Goal: Task Accomplishment & Management: Use online tool/utility

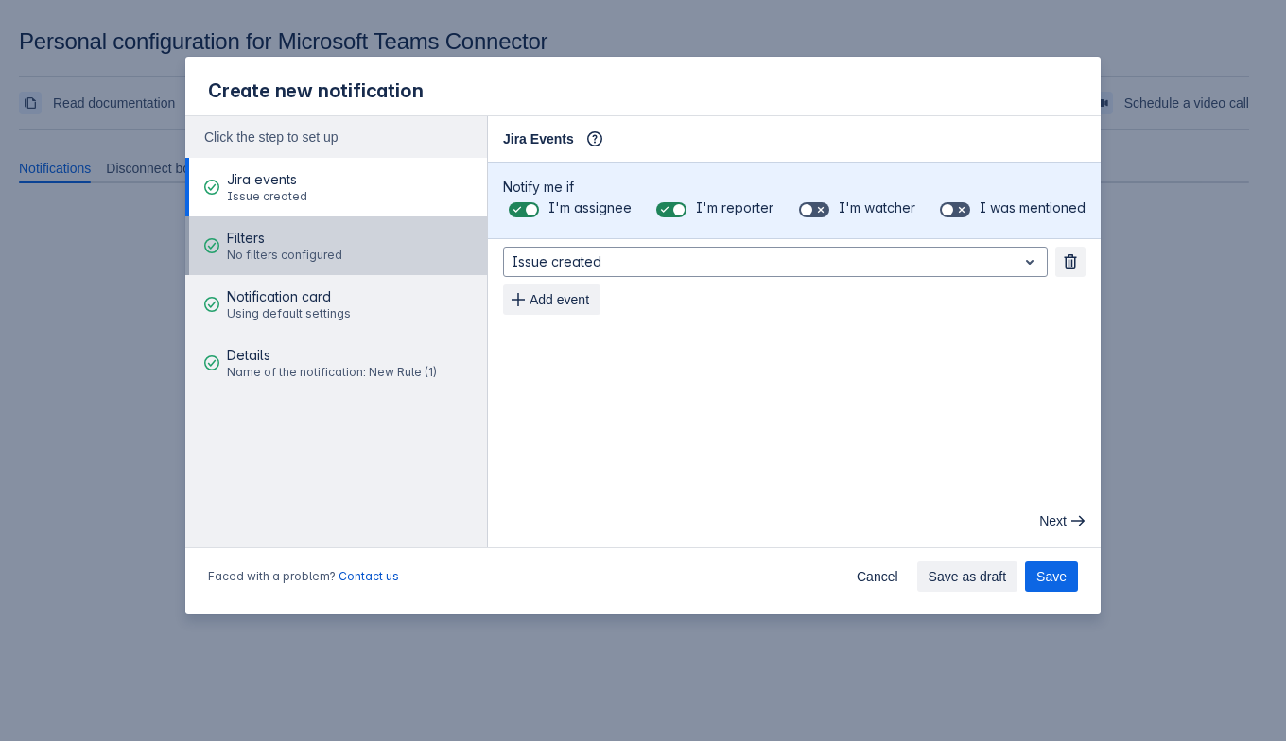
click at [298, 255] on span "No filters configured" at bounding box center [284, 255] width 115 height 15
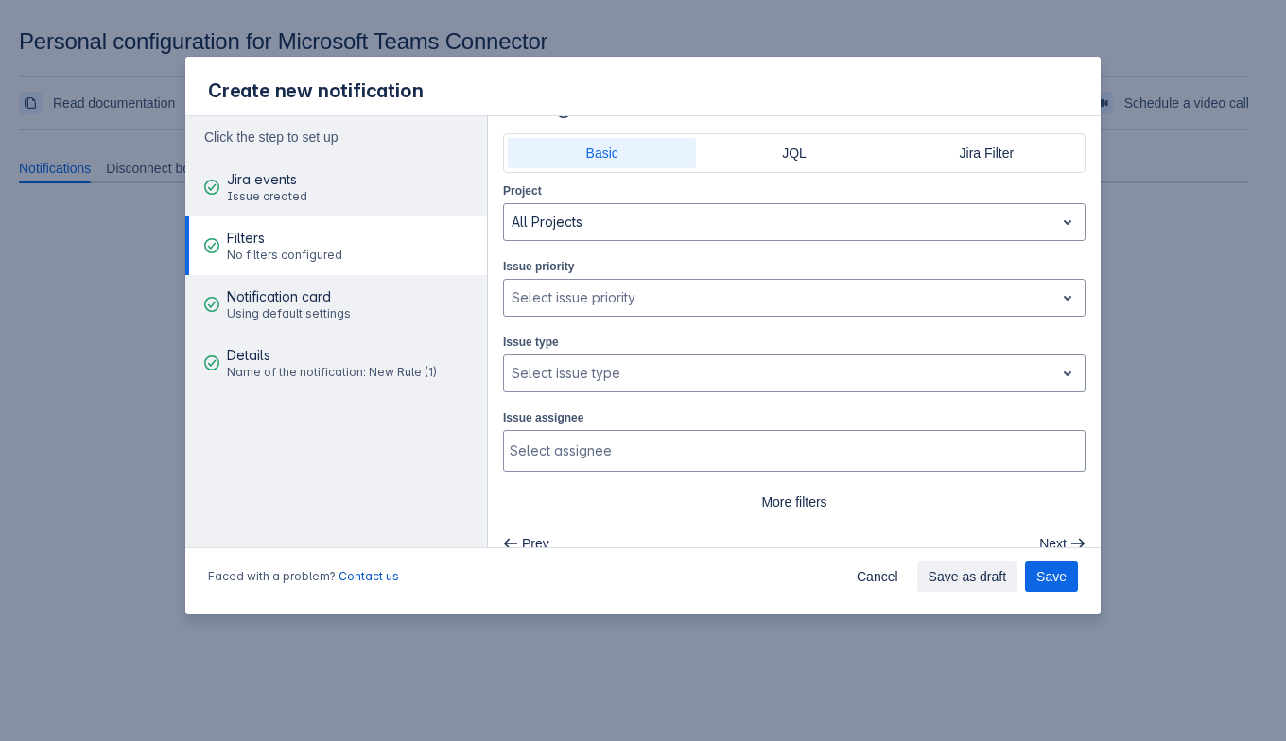
scroll to position [44, 0]
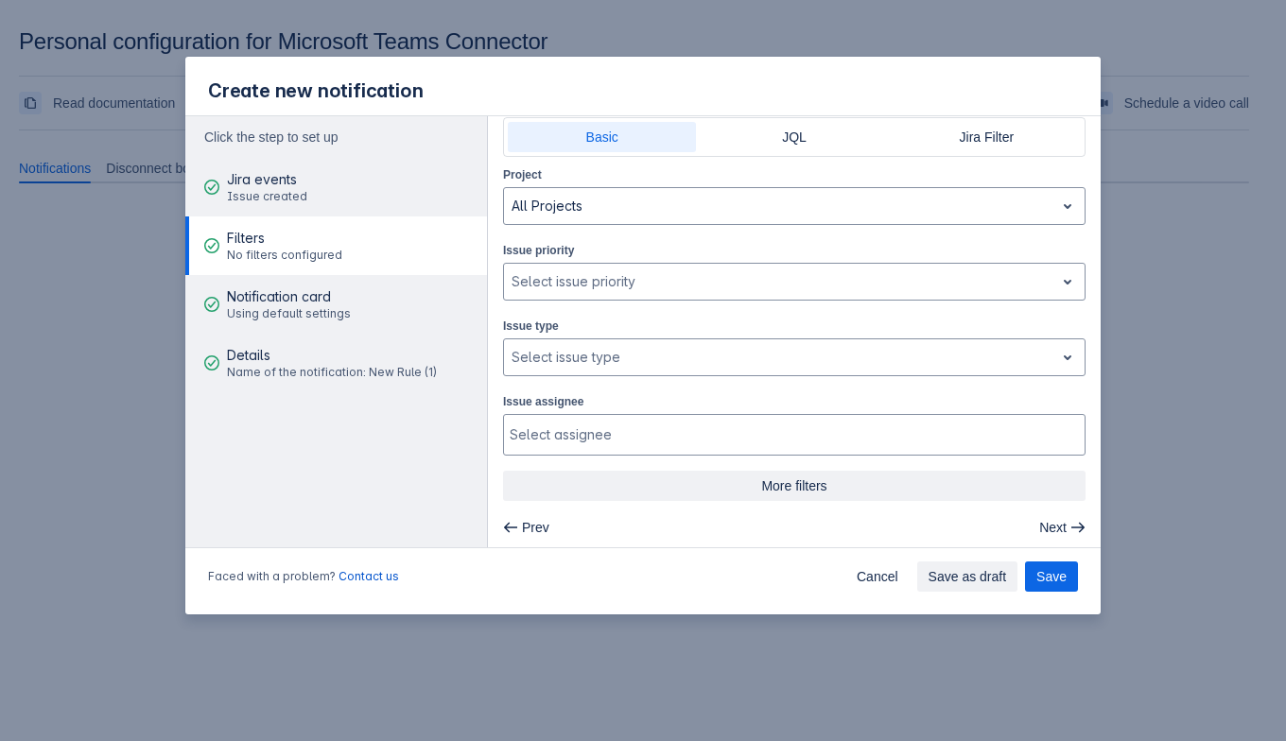
click at [742, 488] on span "More filters" at bounding box center [794, 486] width 560 height 30
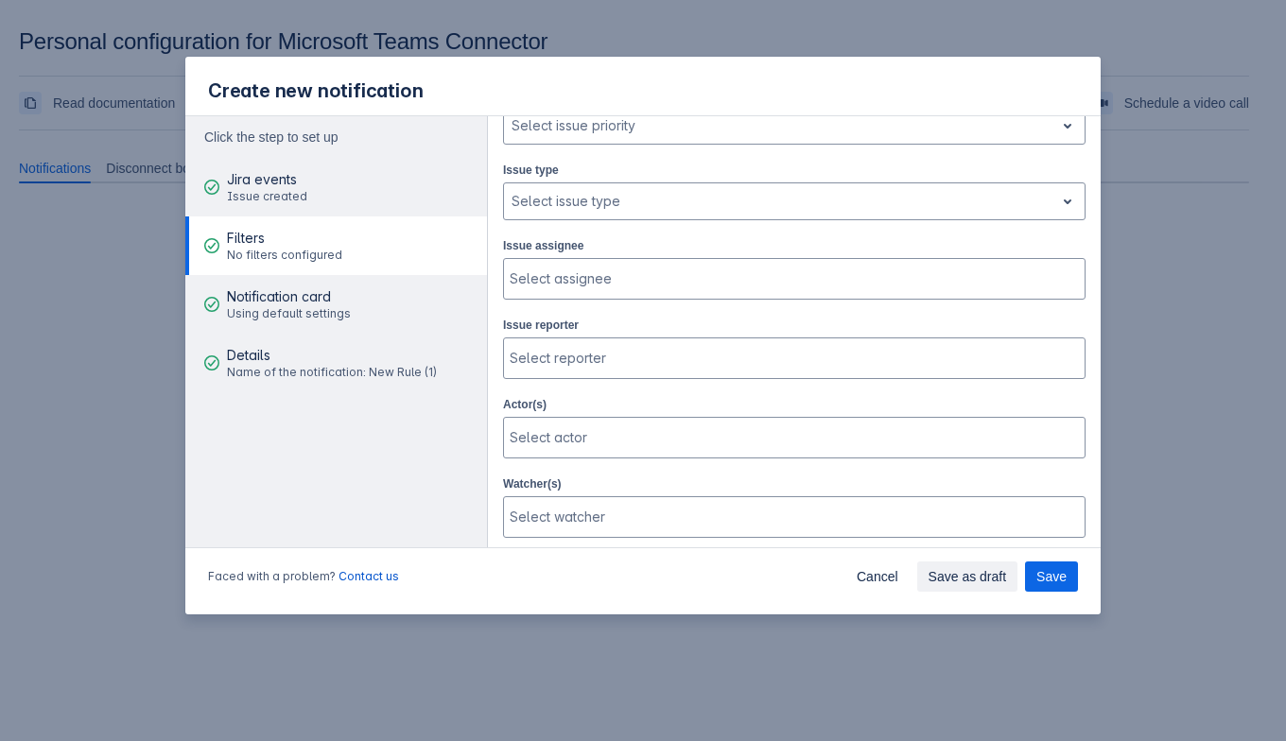
scroll to position [235, 0]
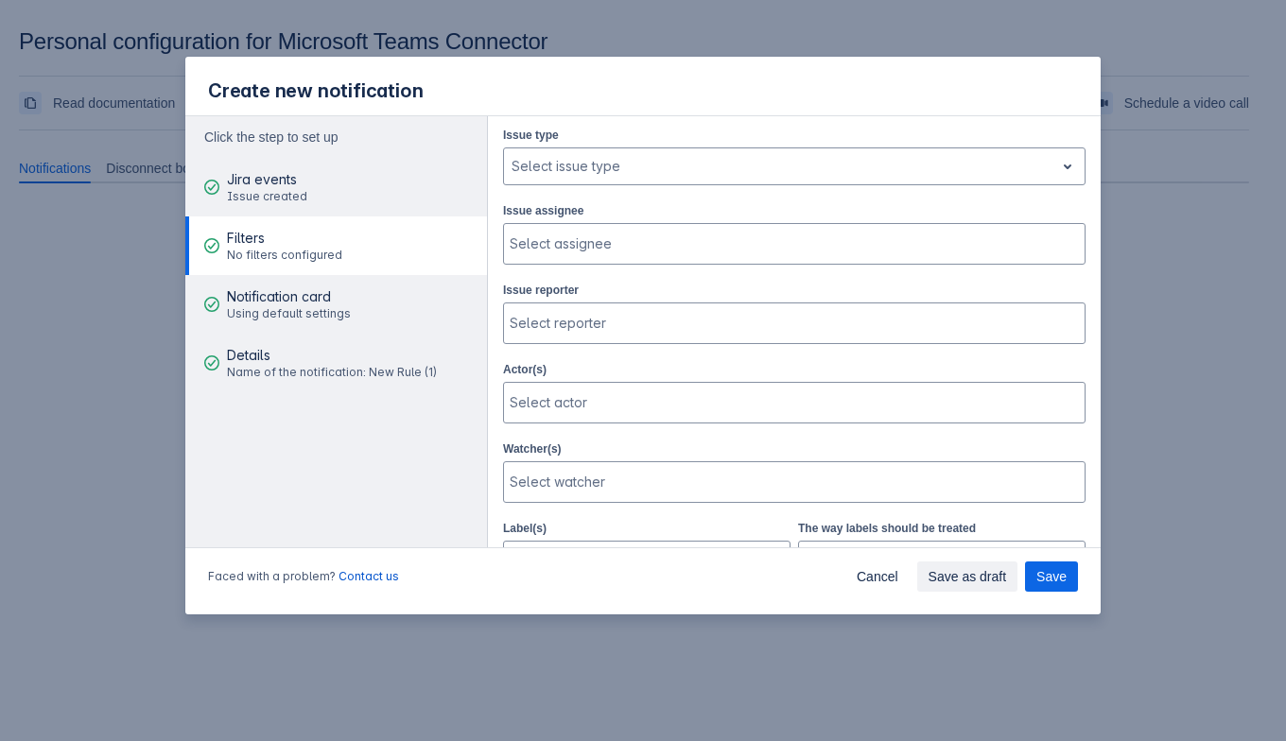
drag, startPoint x: 1207, startPoint y: 371, endPoint x: 1220, endPoint y: 323, distance: 48.8
click at [1211, 368] on div "Create new notification Click the step to set up Jira events Issue created Filt…" at bounding box center [643, 370] width 1286 height 741
